Goal: Check status: Check status

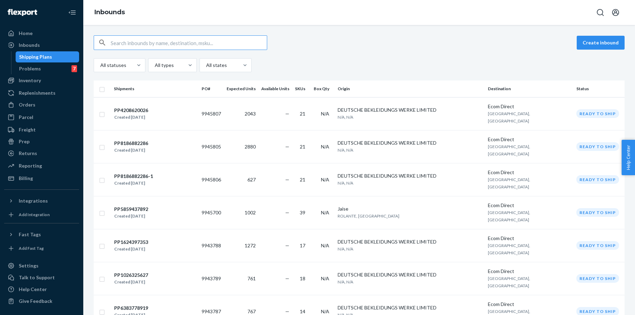
type input "PP2103200872"
click at [131, 45] on input "text" at bounding box center [189, 43] width 156 height 14
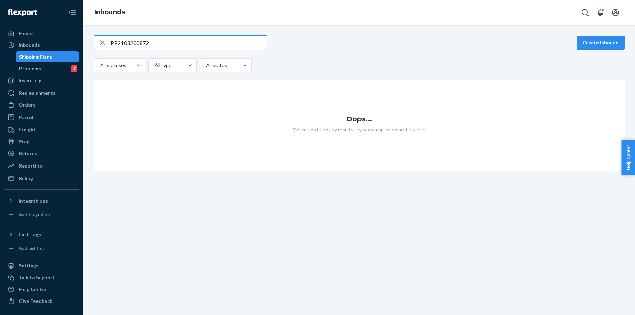
drag, startPoint x: 154, startPoint y: 43, endPoint x: 105, endPoint y: 44, distance: 49.0
click at [105, 44] on div "PP2103200872" at bounding box center [180, 43] width 173 height 14
paste input "4960228817"
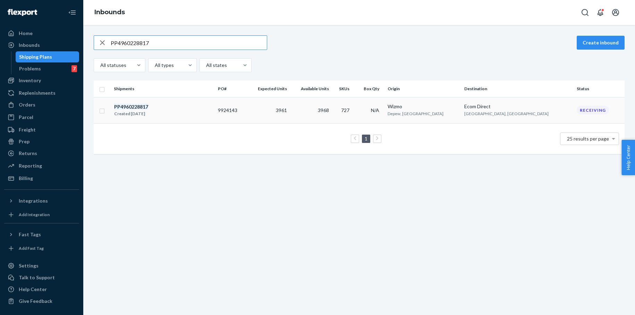
type input "PP4960228817"
click at [141, 104] on em "PP4960228817" at bounding box center [131, 107] width 34 height 6
